Goal: Transaction & Acquisition: Obtain resource

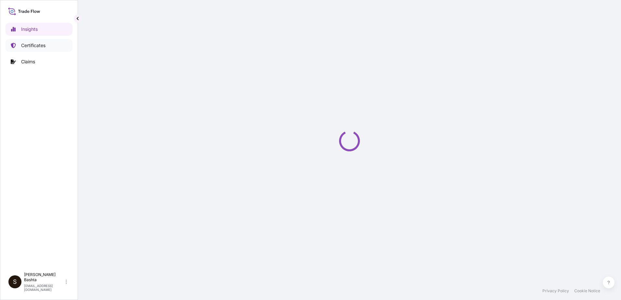
click at [37, 45] on p "Certificates" at bounding box center [33, 45] width 24 height 6
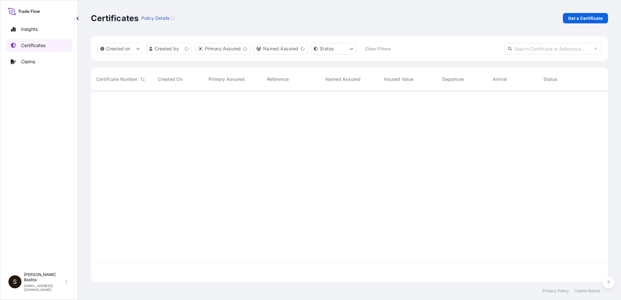
scroll to position [190, 512]
click at [588, 18] on p "Get a Certificate" at bounding box center [585, 18] width 35 height 6
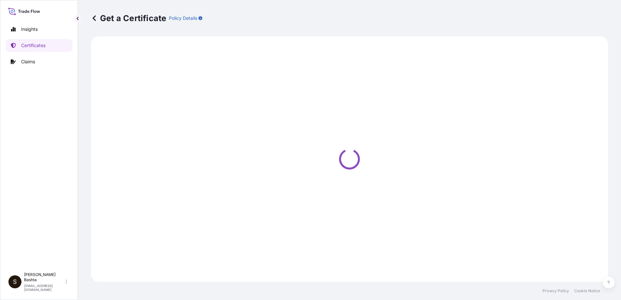
select select "Barge"
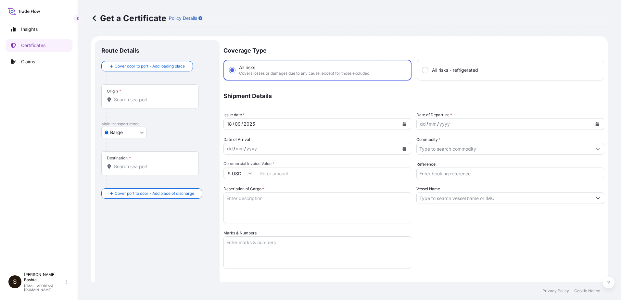
click at [119, 99] on input "Origin *" at bounding box center [152, 99] width 77 height 6
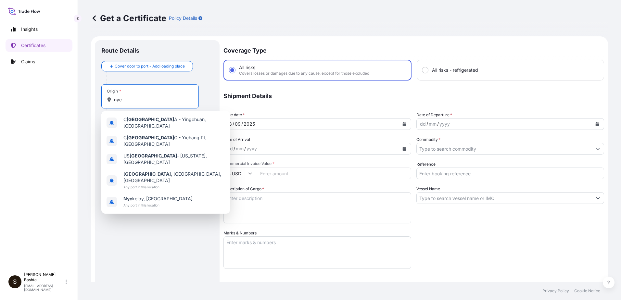
click at [144, 101] on input "nyc" at bounding box center [152, 99] width 77 height 6
click at [149, 153] on span "US [GEOGRAPHIC_DATA] - [US_STATE], [GEOGRAPHIC_DATA]" at bounding box center [173, 159] width 101 height 13
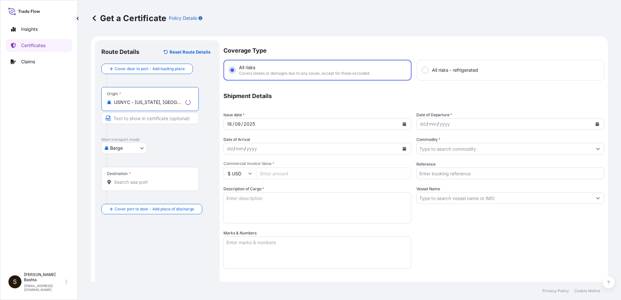
type input "USNYC - [US_STATE], [GEOGRAPHIC_DATA]"
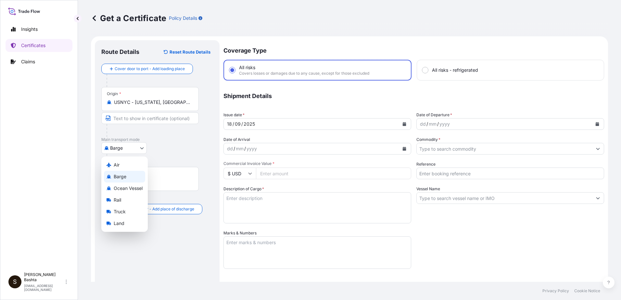
click at [140, 148] on body "0 options available. 5 options available. Insights Certificates Claims S [PERSO…" at bounding box center [310, 150] width 621 height 300
click at [122, 162] on div "Air" at bounding box center [124, 165] width 41 height 12
select select "Air"
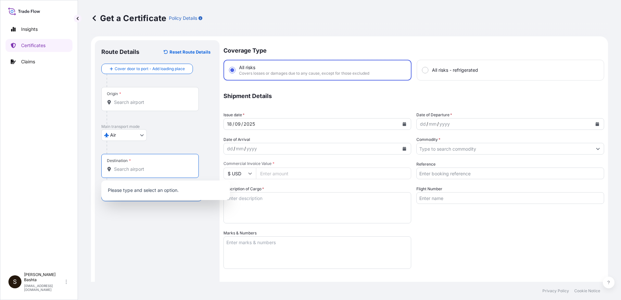
click at [127, 169] on input "Destination *" at bounding box center [152, 169] width 77 height 6
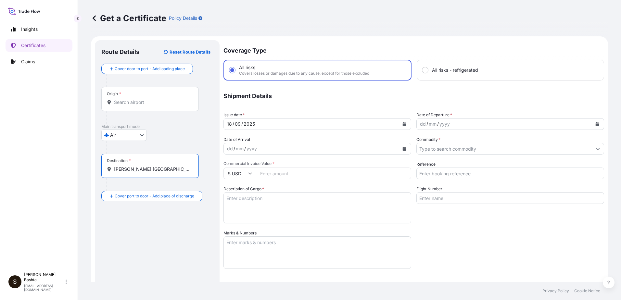
drag, startPoint x: 158, startPoint y: 169, endPoint x: 109, endPoint y: 165, distance: 49.6
click at [109, 166] on div "[PERSON_NAME] [GEOGRAPHIC_DATA]" at bounding box center [150, 169] width 86 height 6
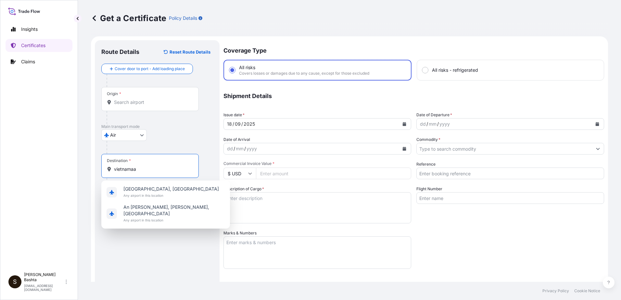
drag, startPoint x: 141, startPoint y: 168, endPoint x: 91, endPoint y: 170, distance: 49.8
click at [91, 170] on form "Route Details Reset Route Details Cover door to port - Add loading place Place …" at bounding box center [349, 215] width 517 height 358
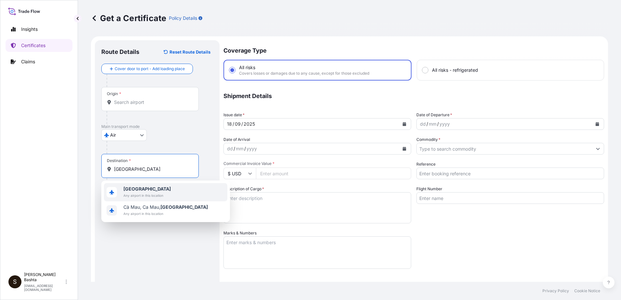
click at [144, 189] on span "[GEOGRAPHIC_DATA]" at bounding box center [146, 189] width 47 height 6
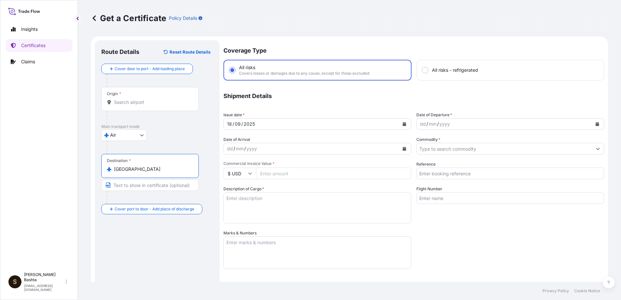
type input "[GEOGRAPHIC_DATA]"
click at [419, 124] on div "dd" at bounding box center [422, 124] width 7 height 8
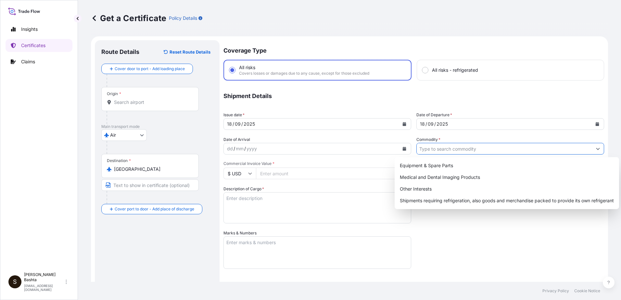
click at [596, 148] on icon "Show suggestions" at bounding box center [598, 149] width 4 height 4
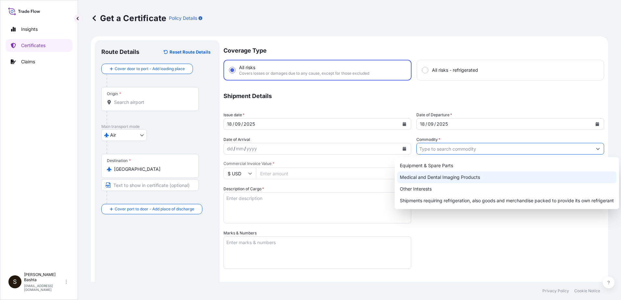
click at [473, 177] on div "Medical and Dental Imaging Products" at bounding box center [506, 178] width 219 height 12
type input "Medical and Dental Imaging Products"
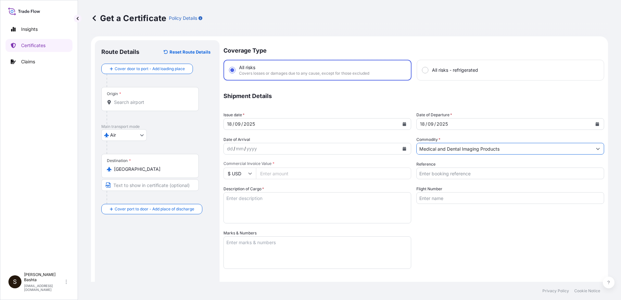
click at [454, 173] on input "Reference" at bounding box center [511, 174] width 188 height 12
type input "21244364"
click at [275, 173] on input "Commercial Invoice Value *" at bounding box center [333, 174] width 155 height 12
type input "18000.00"
click at [238, 245] on textarea "Marks & Numbers" at bounding box center [318, 253] width 188 height 32
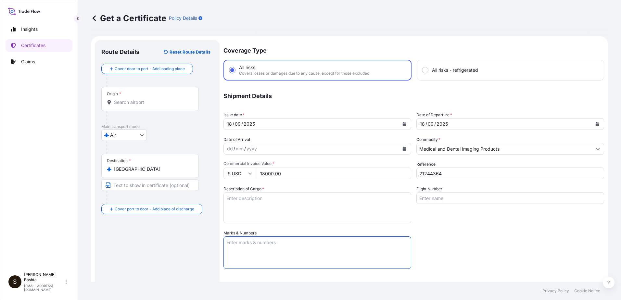
click at [238, 243] on textarea "Marks & Numbers" at bounding box center [318, 253] width 188 height 32
click at [239, 201] on textarea "Description of Cargo *" at bounding box center [318, 207] width 188 height 31
type textarea "MEDICAL AND DENTAL IMAGING PRODUCTS"
type input "Air"
type input "32008"
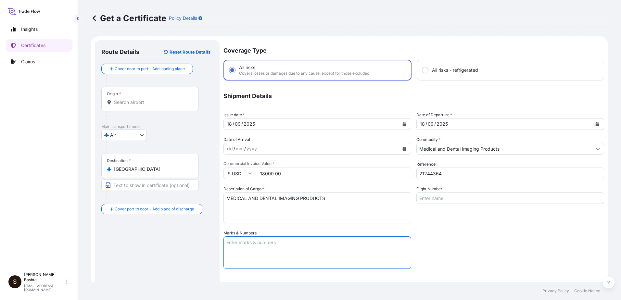
click at [236, 246] on textarea "Marks & Numbers" at bounding box center [318, 253] width 188 height 32
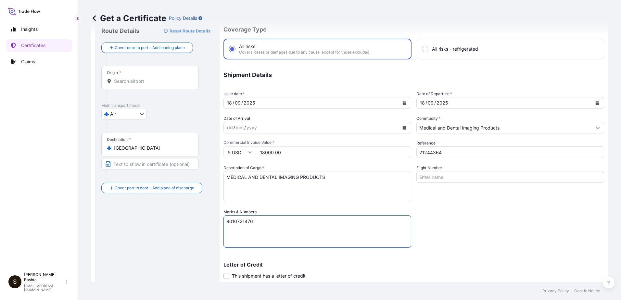
scroll to position [112, 0]
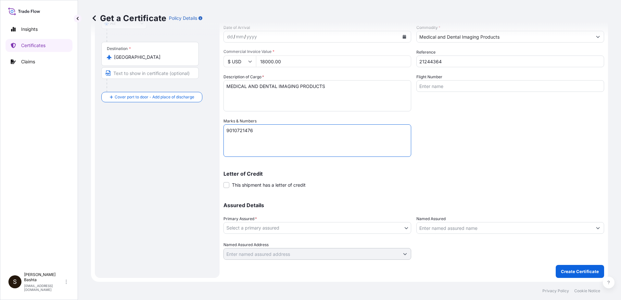
type textarea "9010721476"
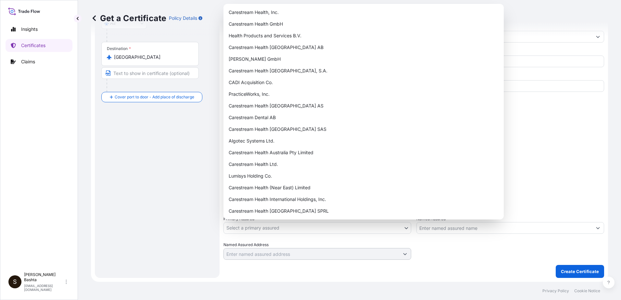
click at [403, 227] on body "Insights Certificates Claims S [PERSON_NAME] [PERSON_NAME][EMAIL_ADDRESS][PERSO…" at bounding box center [310, 150] width 621 height 300
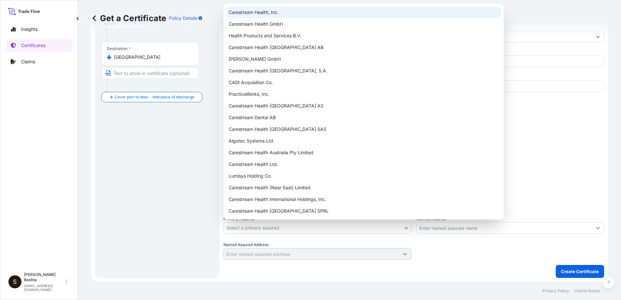
click at [267, 13] on div "Carestream Health, Inc." at bounding box center [363, 12] width 275 height 12
select select "32008"
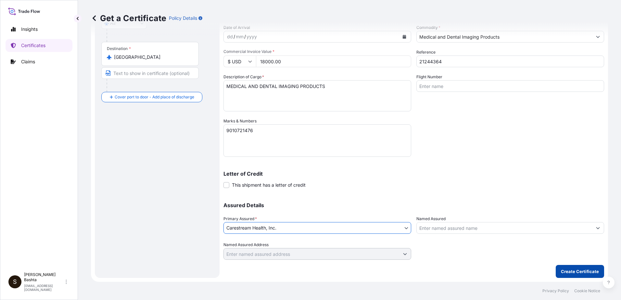
click at [584, 274] on p "Create Certificate" at bounding box center [580, 271] width 38 height 6
click at [566, 272] on p "Create Certificate" at bounding box center [580, 271] width 38 height 6
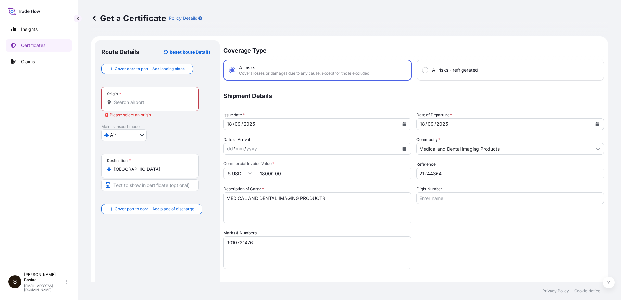
click at [123, 101] on input "Origin * Please select an origin" at bounding box center [152, 102] width 77 height 6
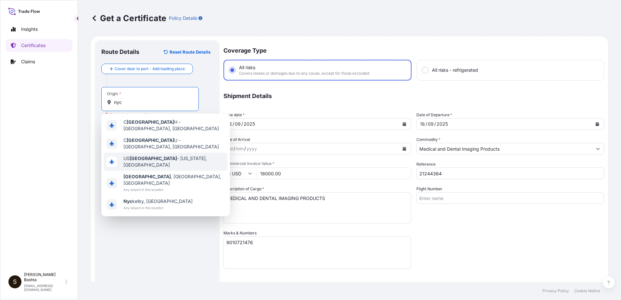
click at [159, 158] on span "US [GEOGRAPHIC_DATA] - [US_STATE], [GEOGRAPHIC_DATA]" at bounding box center [173, 161] width 101 height 13
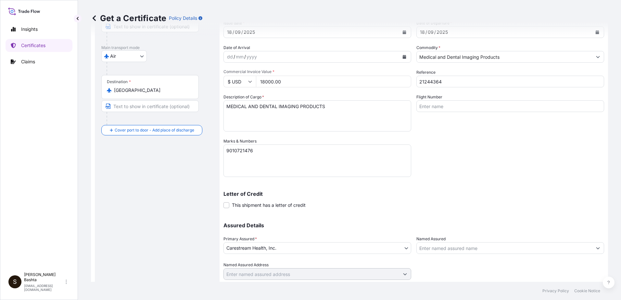
scroll to position [112, 0]
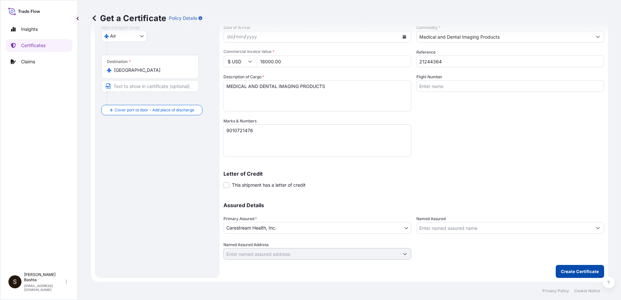
type input "USNYC - [US_STATE], [GEOGRAPHIC_DATA]"
click at [580, 272] on p "Create Certificate" at bounding box center [580, 271] width 38 height 6
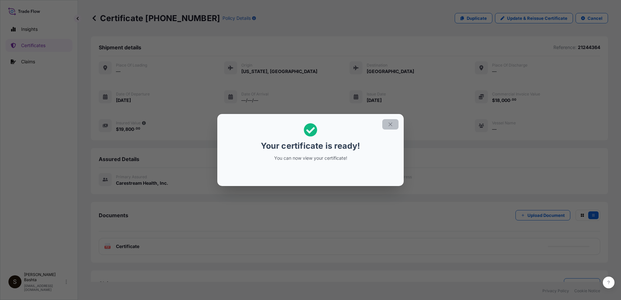
click at [392, 124] on icon "button" at bounding box center [391, 125] width 6 height 6
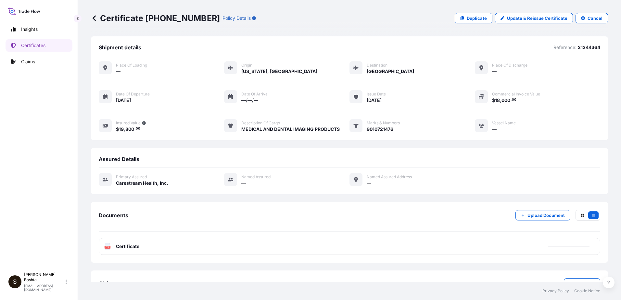
click at [108, 248] on text "PDF" at bounding box center [108, 247] width 4 height 2
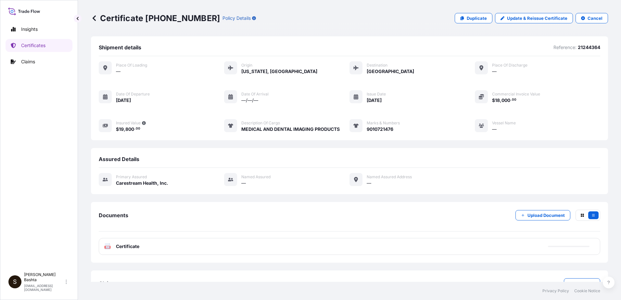
click at [107, 248] on text "PDF" at bounding box center [108, 247] width 4 height 2
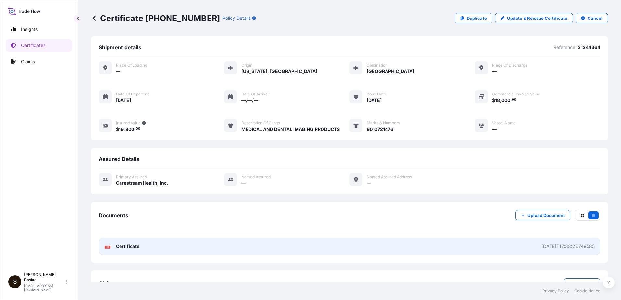
click at [107, 249] on rect at bounding box center [108, 247] width 6 height 3
